Goal: Task Accomplishment & Management: Manage account settings

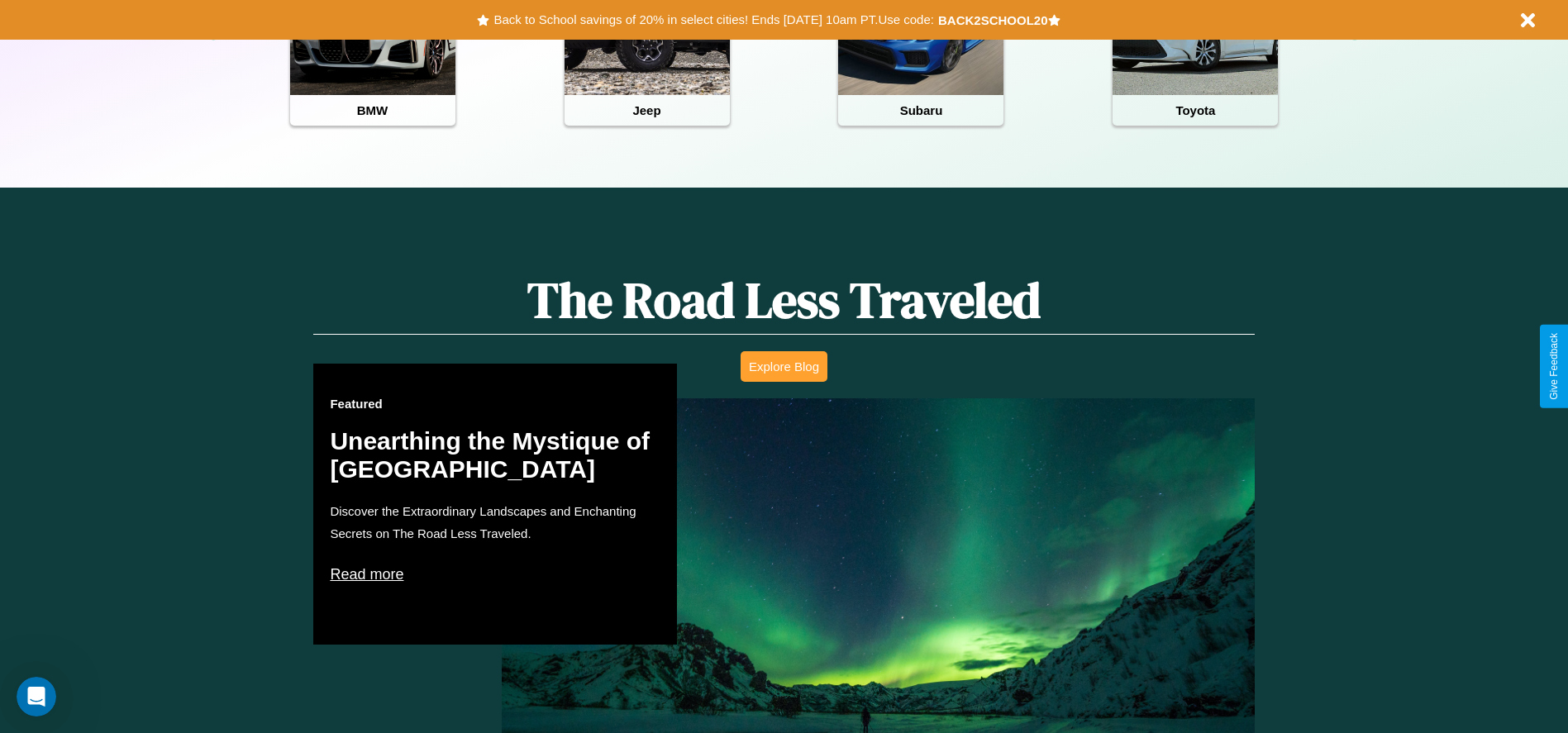
click at [784, 366] on button "Explore Blog" at bounding box center [784, 367] width 87 height 31
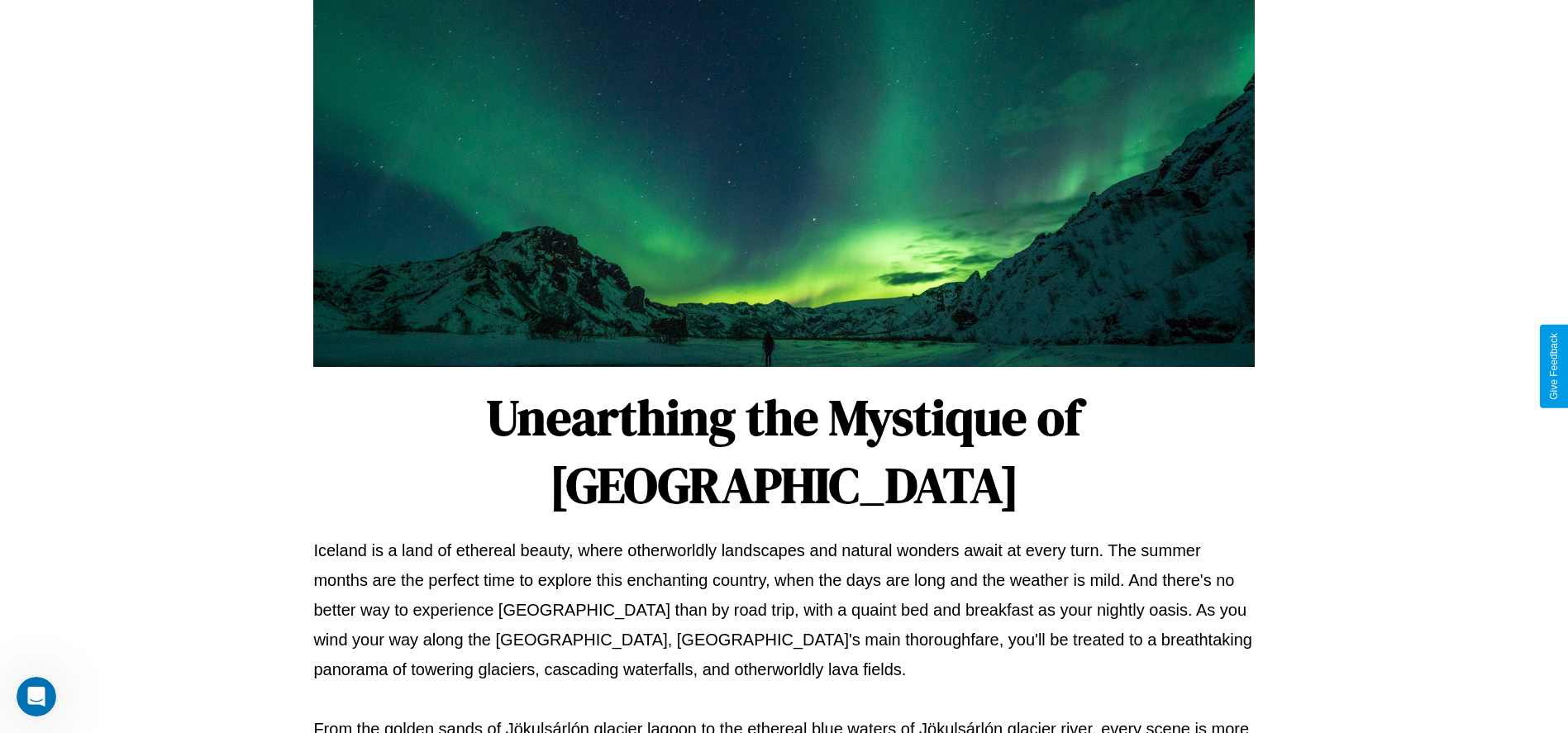
scroll to position [548, 0]
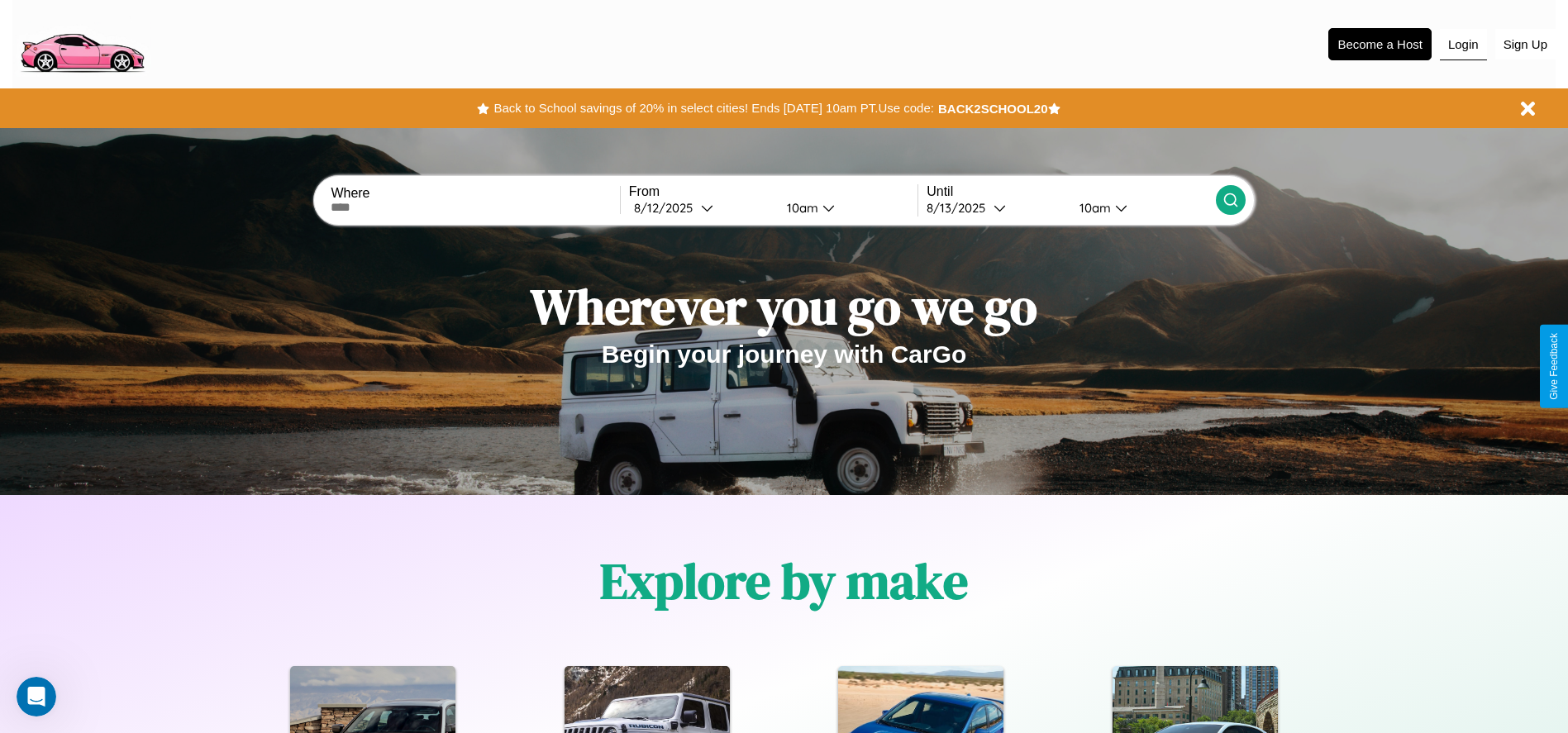
click at [1463, 44] on button "Login" at bounding box center [1463, 44] width 47 height 32
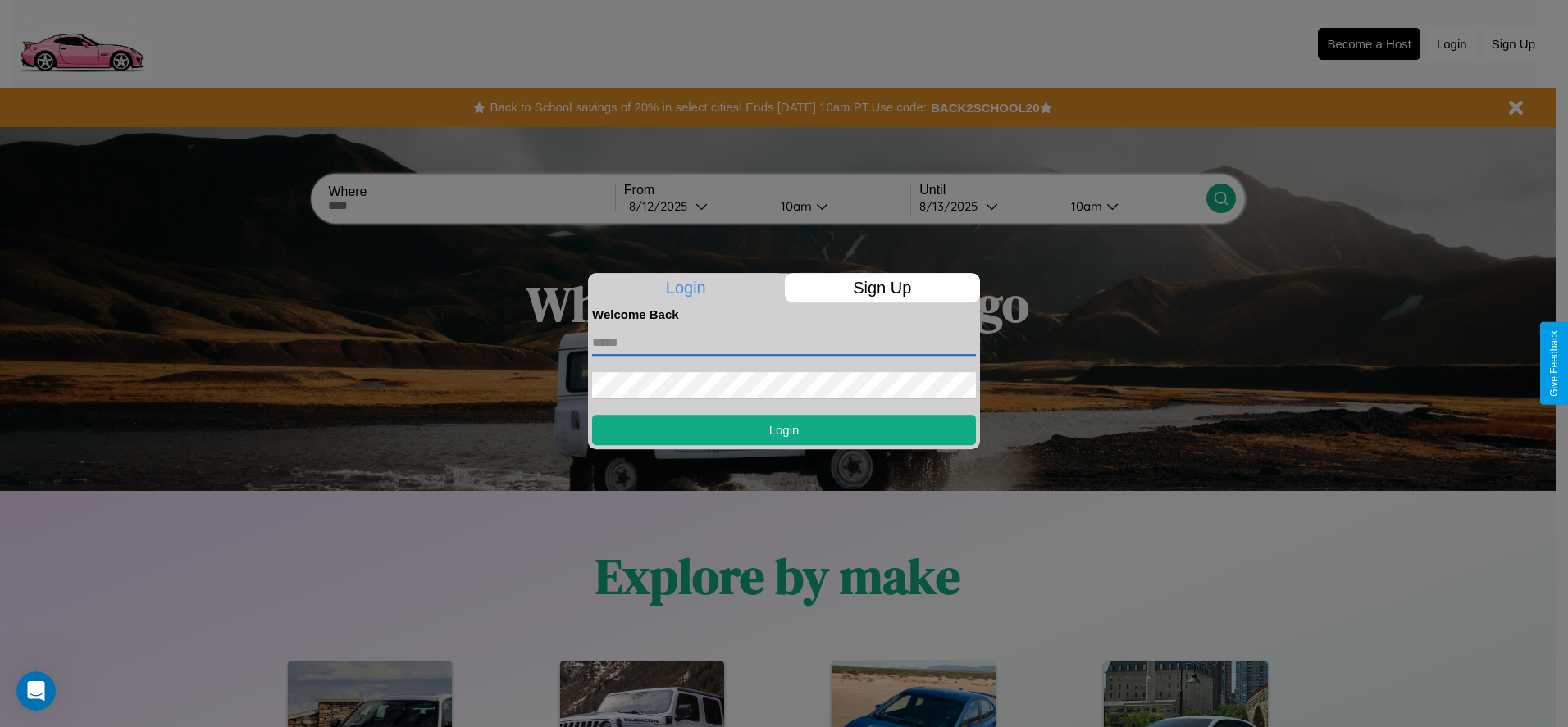
click at [784, 342] on input "text" at bounding box center [783, 342] width 384 height 26
type input "**********"
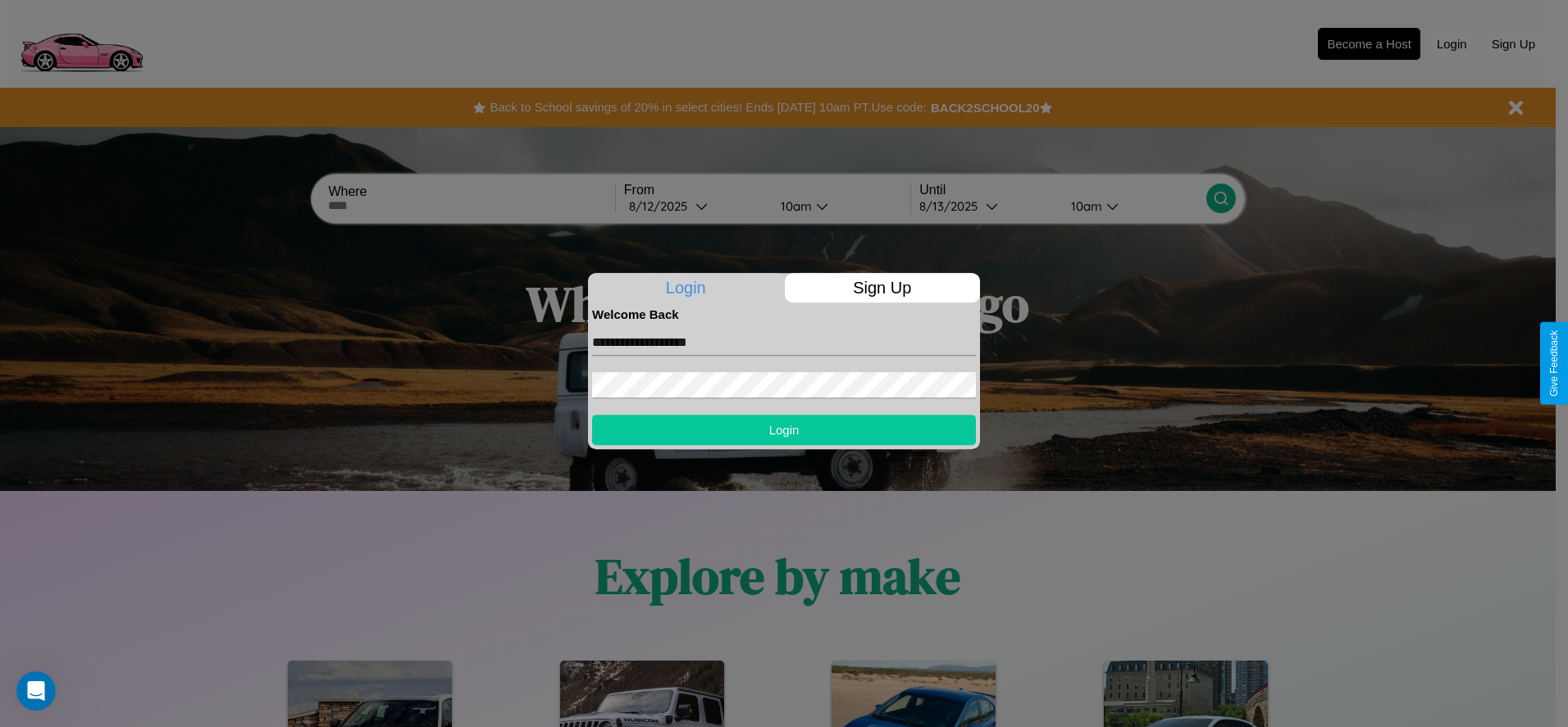
click at [784, 430] on button "Login" at bounding box center [783, 430] width 384 height 30
